Goal: Information Seeking & Learning: Learn about a topic

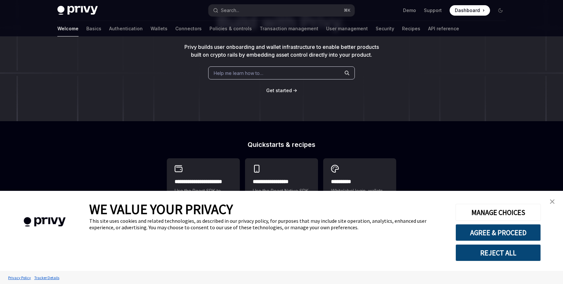
scroll to position [62, 0]
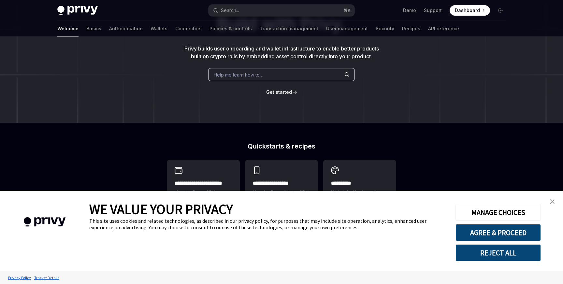
click at [553, 200] on img "close banner" at bounding box center [551, 201] width 5 height 5
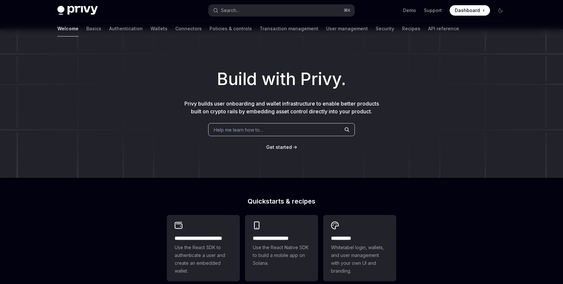
scroll to position [0, 0]
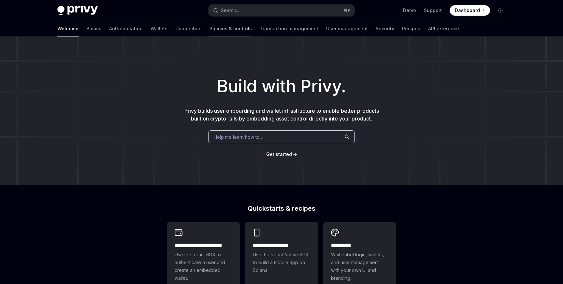
click at [209, 29] on link "Policies & controls" at bounding box center [230, 29] width 42 height 16
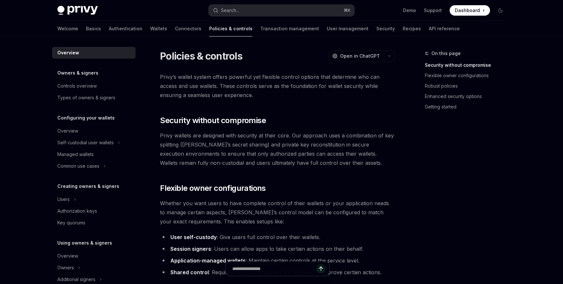
scroll to position [3, 0]
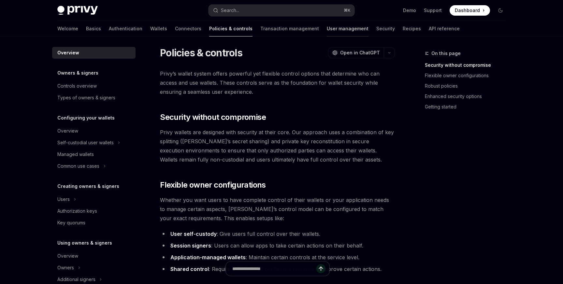
click at [327, 24] on link "User management" at bounding box center [348, 29] width 42 height 16
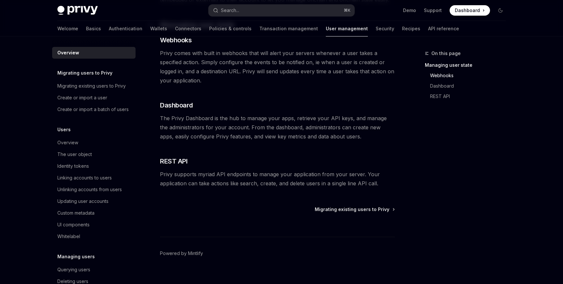
scroll to position [120, 0]
click at [167, 158] on span "REST API" at bounding box center [173, 160] width 27 height 9
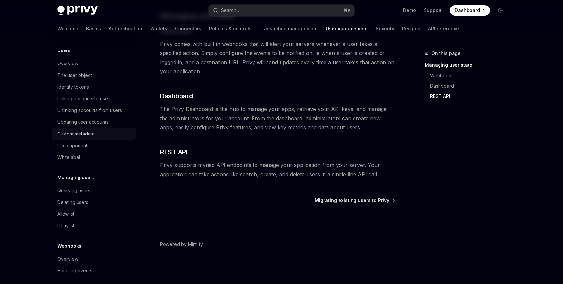
scroll to position [85, 0]
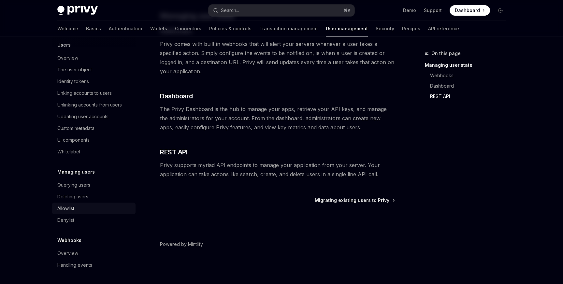
click at [72, 209] on div "Allowlist" at bounding box center [65, 208] width 17 height 8
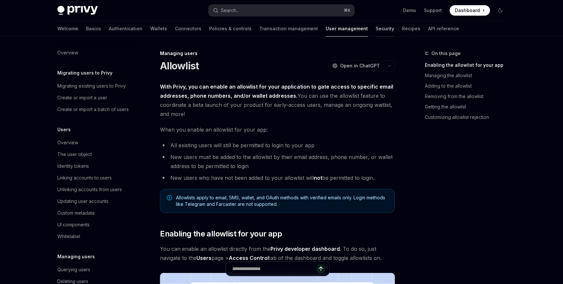
click at [375, 33] on link "Security" at bounding box center [384, 29] width 19 height 16
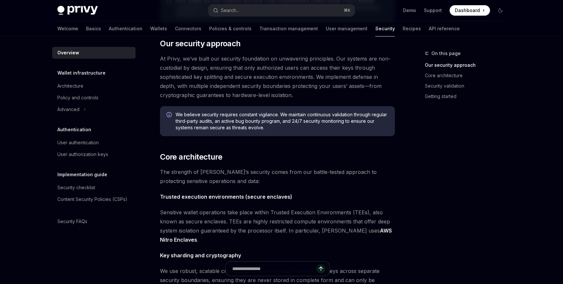
scroll to position [163, 0]
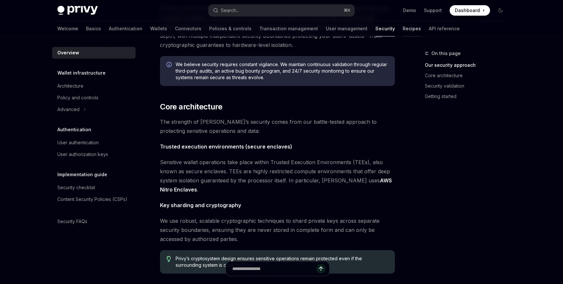
click at [402, 25] on link "Recipes" at bounding box center [411, 29] width 18 height 16
type textarea "*"
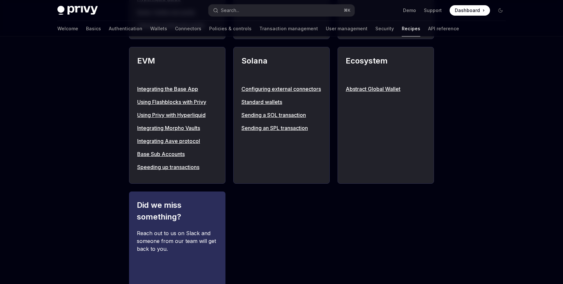
scroll to position [716, 0]
